Goal: Find contact information: Find contact information

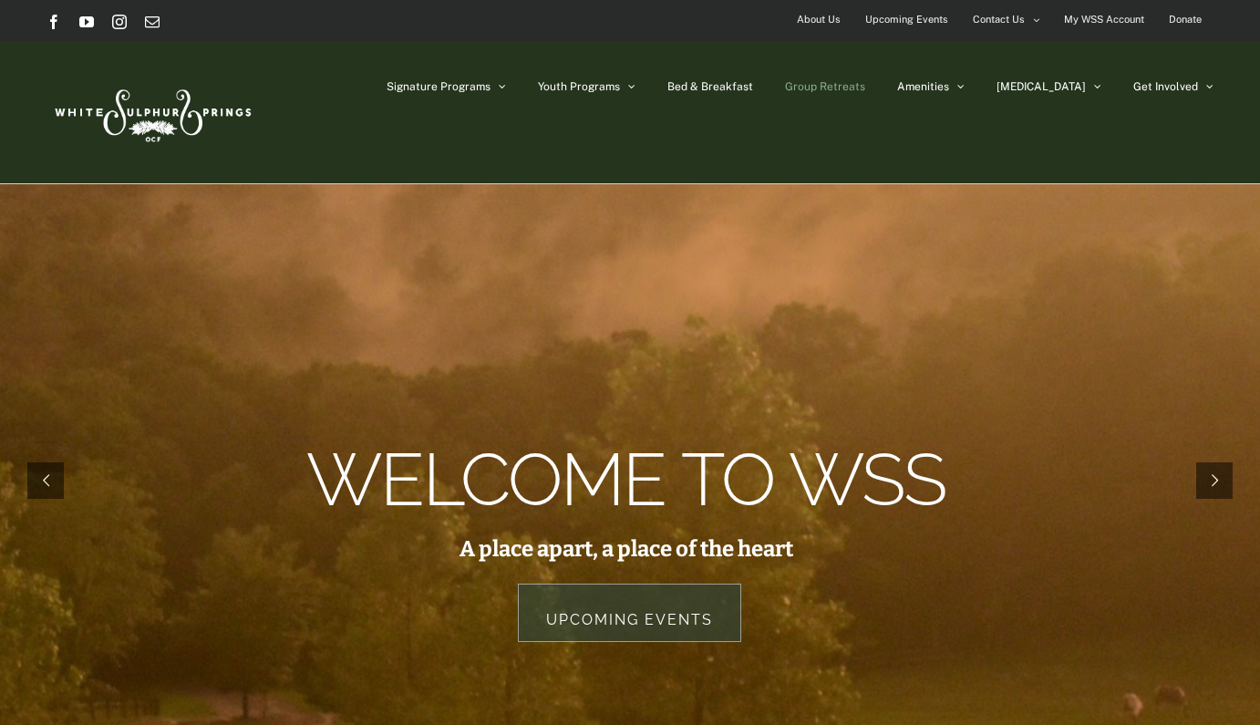
click at [865, 82] on span "Group Retreats" at bounding box center [825, 86] width 80 height 11
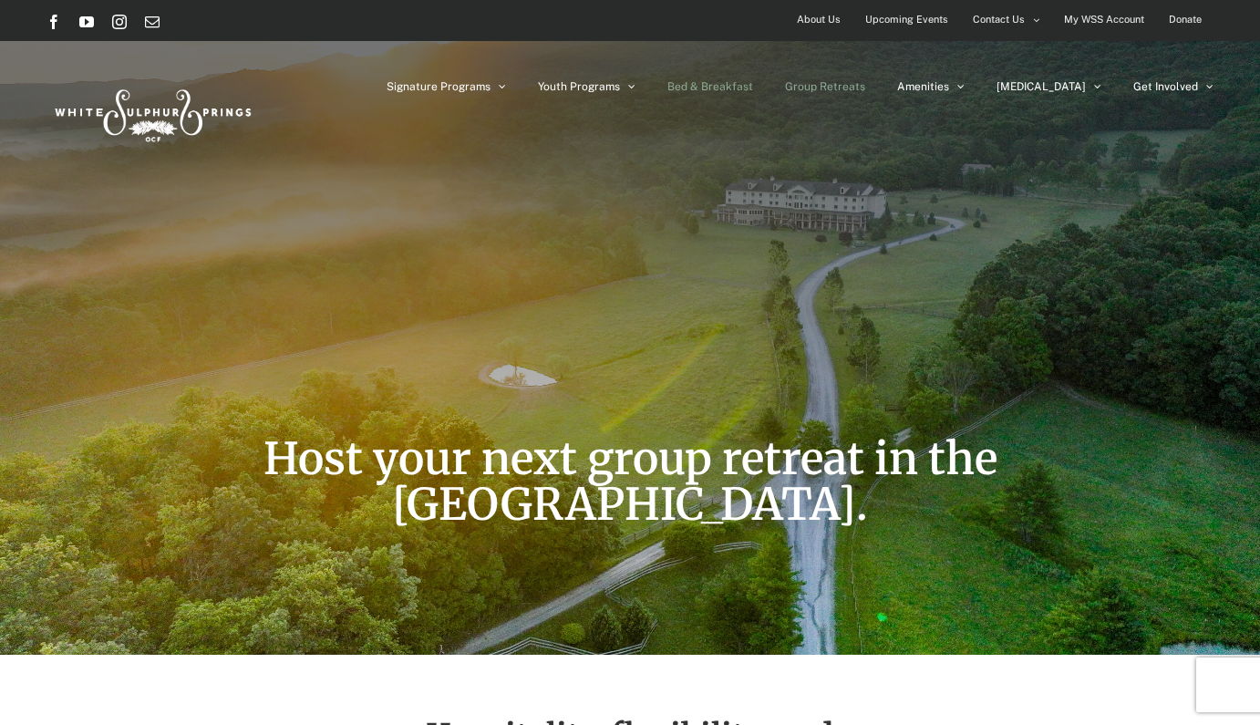
click at [748, 86] on span "Bed & Breakfast" at bounding box center [710, 86] width 86 height 11
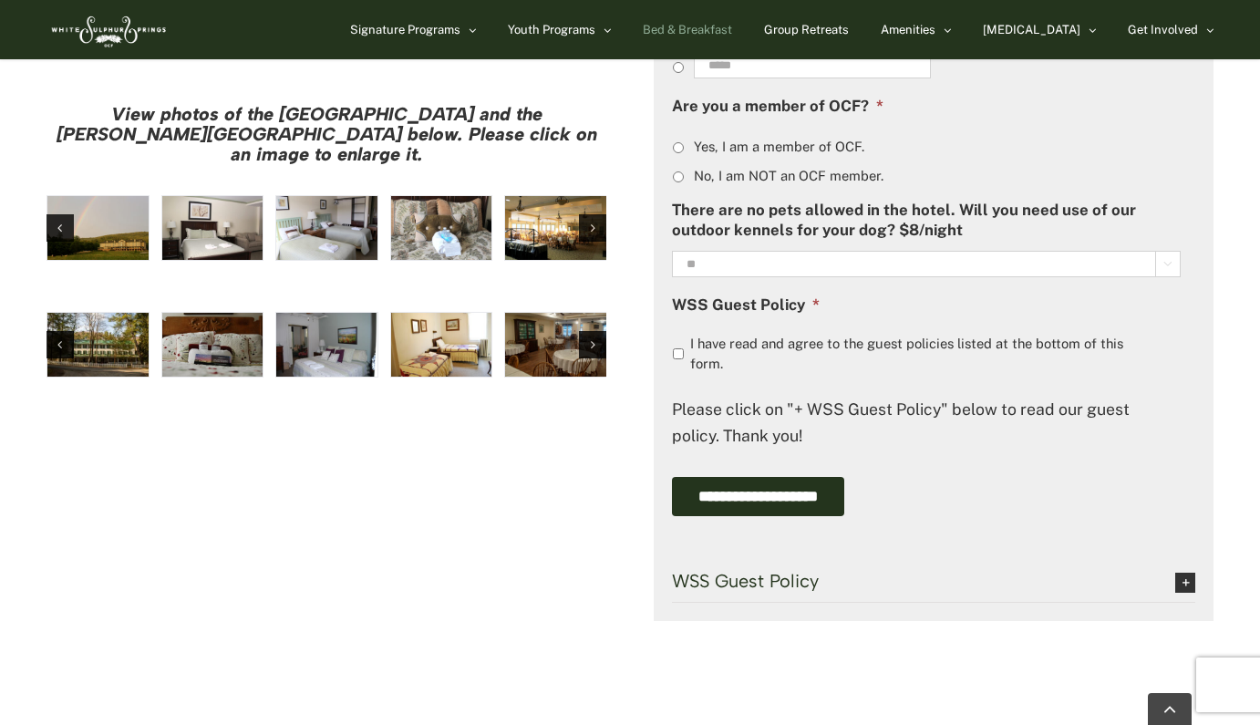
scroll to position [1549, 0]
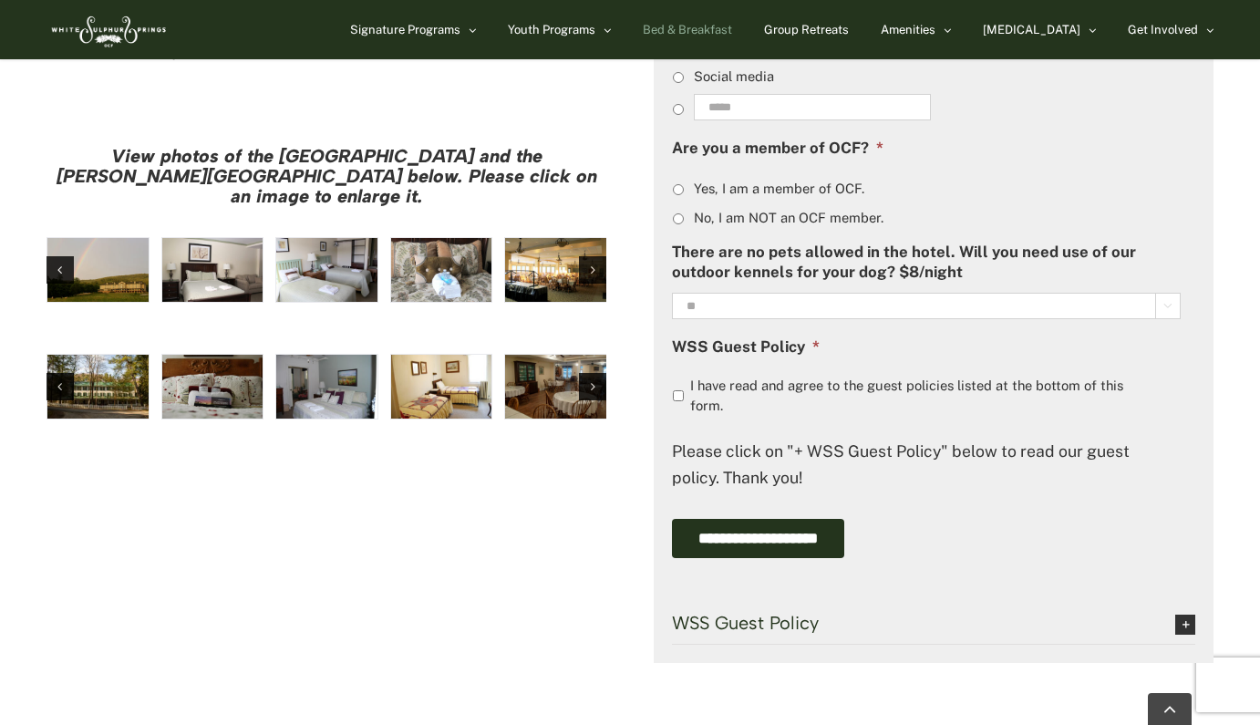
click at [208, 238] on img "hh-5" at bounding box center [212, 270] width 101 height 64
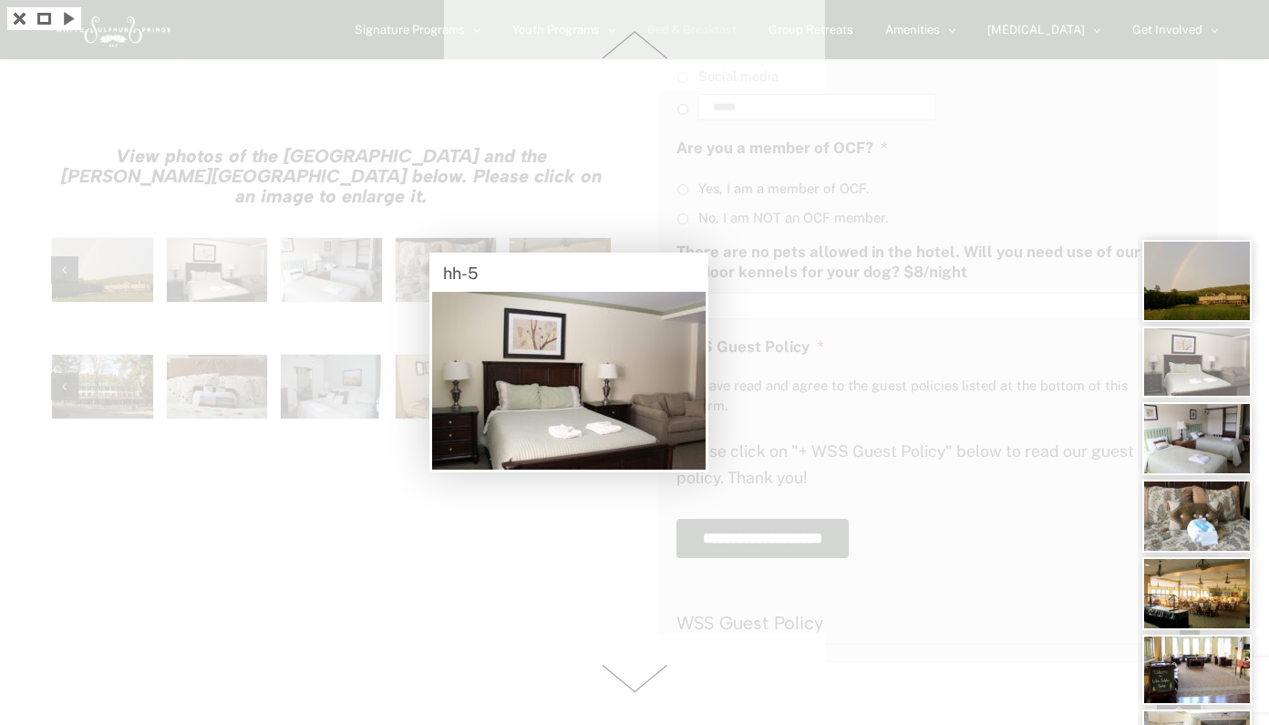
click at [248, 593] on div at bounding box center [634, 362] width 1269 height 725
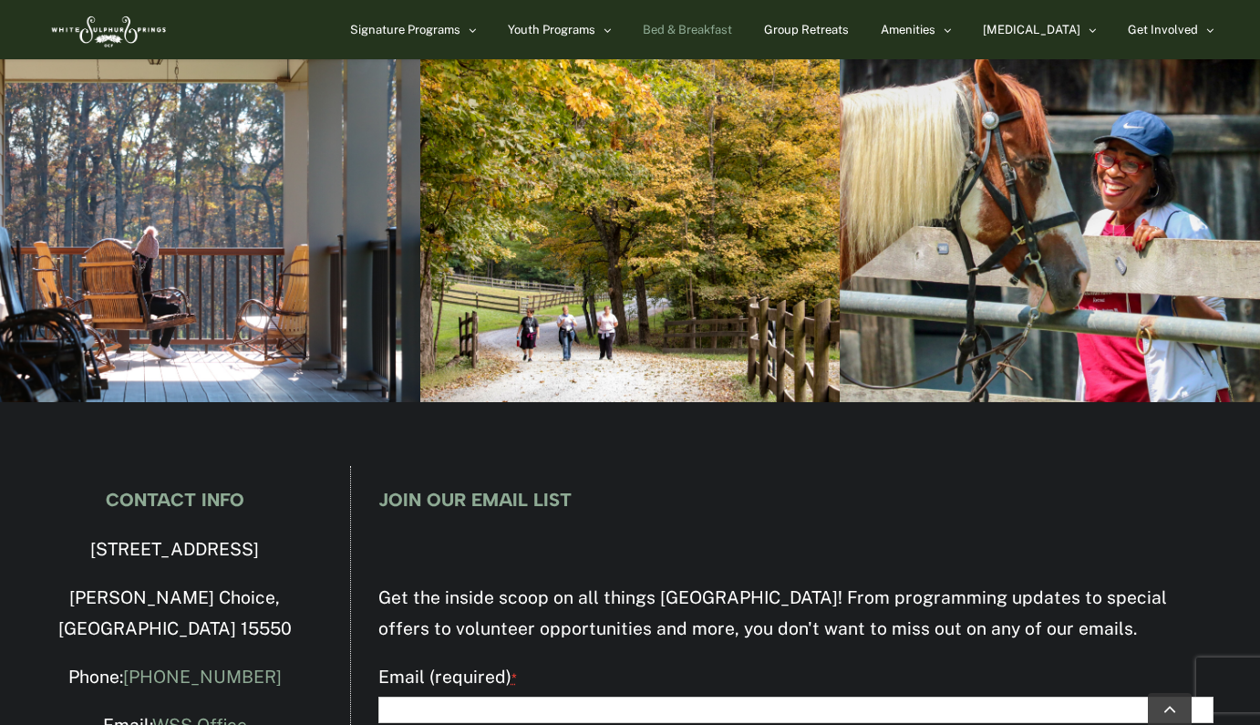
scroll to position [2482, 0]
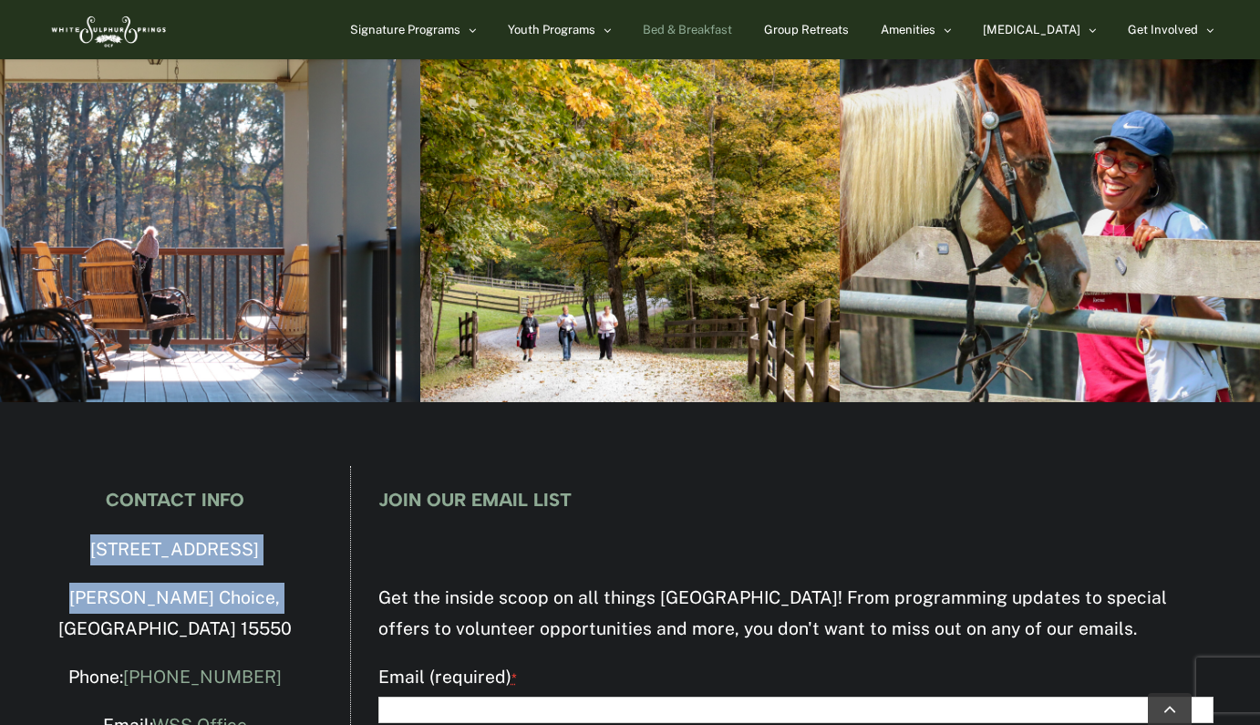
drag, startPoint x: 70, startPoint y: 358, endPoint x: 273, endPoint y: 402, distance: 207.1
copy div "4500 Milligans Cove Road Manns Choice, PA 15550"
